Goal: Information Seeking & Learning: Learn about a topic

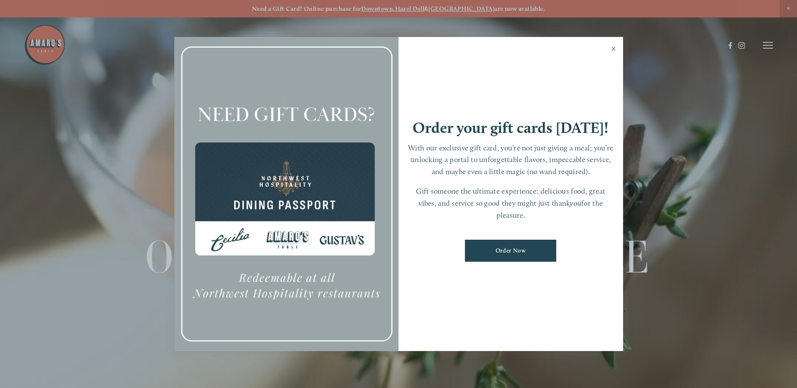
click at [613, 48] on link "Close" at bounding box center [614, 49] width 16 height 23
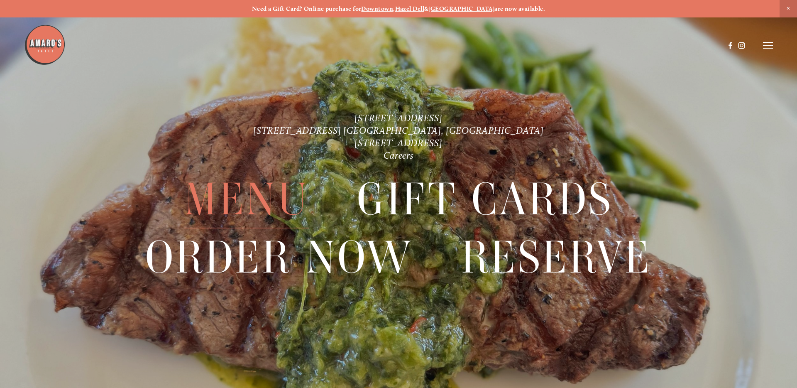
click at [264, 206] on span "Menu" at bounding box center [246, 199] width 125 height 58
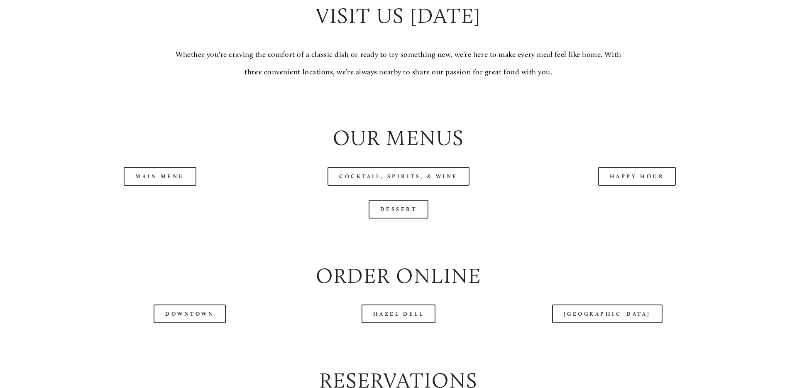
scroll to position [871, 0]
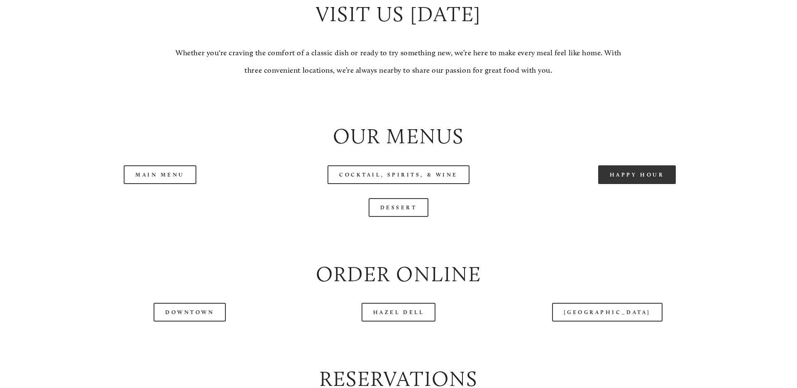
click at [636, 184] on link "Happy Hour" at bounding box center [637, 174] width 78 height 19
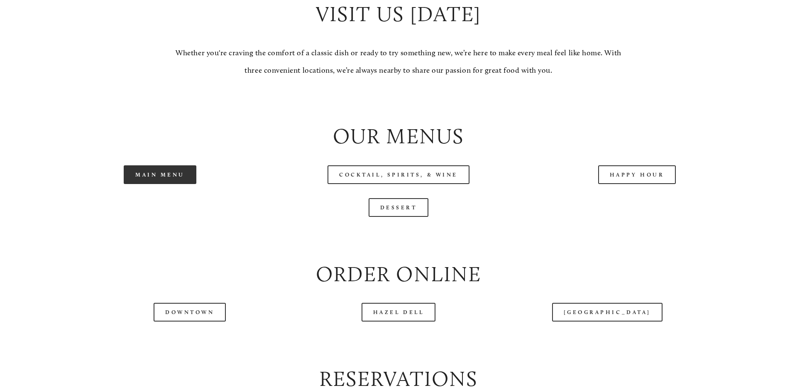
click at [169, 184] on link "Main Menu" at bounding box center [160, 174] width 73 height 19
